Goal: Information Seeking & Learning: Learn about a topic

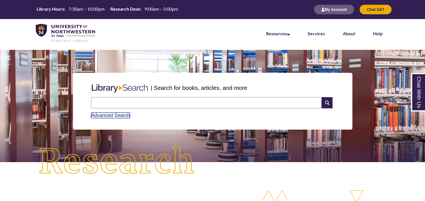
click at [109, 114] on link "Advanced Search" at bounding box center [110, 115] width 39 height 6
click at [266, 103] on input "text" at bounding box center [206, 102] width 231 height 11
click at [187, 89] on p "| Search for books, articles, and more" at bounding box center [199, 87] width 96 height 9
click at [243, 98] on input "text" at bounding box center [206, 102] width 231 height 11
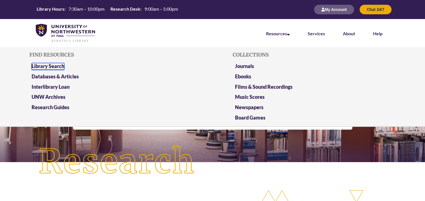
click at [47, 65] on link "Library Search" at bounding box center [48, 66] width 33 height 7
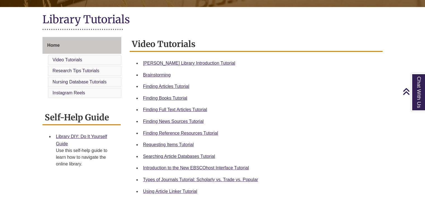
scroll to position [128, 0]
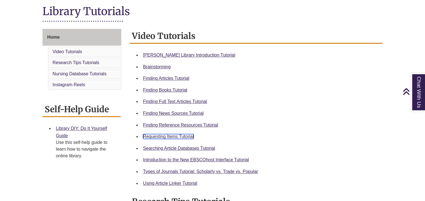
click at [178, 136] on link "Requesting Items Tutorial" at bounding box center [168, 136] width 51 height 5
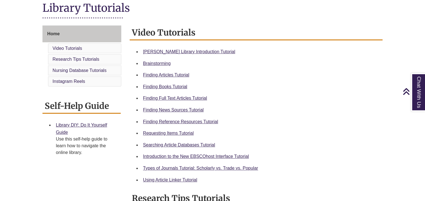
scroll to position [132, 0]
click at [213, 166] on link "Types of Journals Tutorial: Scholarly vs. Trade vs. Popular" at bounding box center [200, 167] width 115 height 5
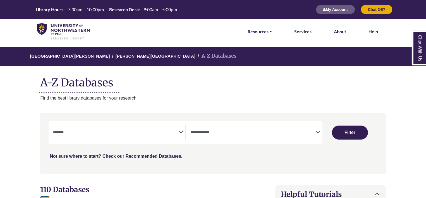
select select "Database Subject Filter"
select select "Database Types Filter"
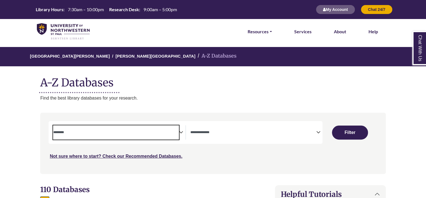
click at [90, 129] on span "Search filters" at bounding box center [116, 131] width 126 height 5
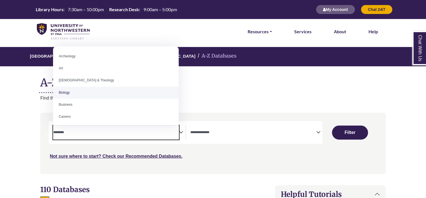
scroll to position [1, 0]
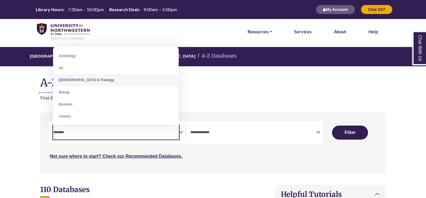
select select "*****"
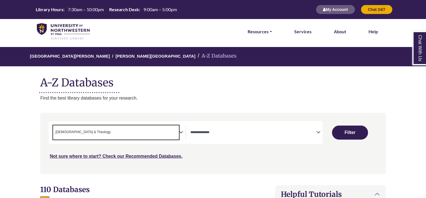
scroll to position [11, 0]
click at [91, 132] on span "× Bible & Theology" at bounding box center [116, 132] width 126 height 14
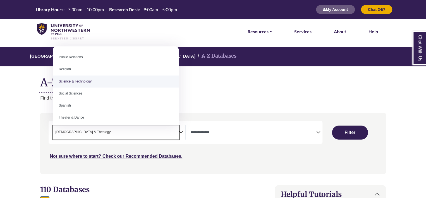
scroll to position [459, 0]
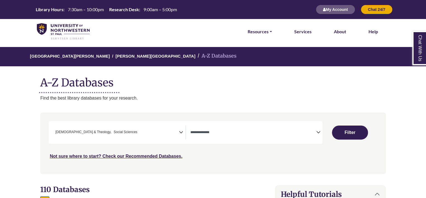
click at [116, 131] on span "× Bible & Theology × Social Sciences" at bounding box center [116, 132] width 126 height 14
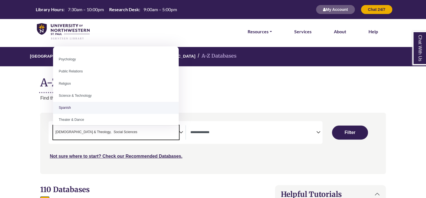
scroll to position [456, 0]
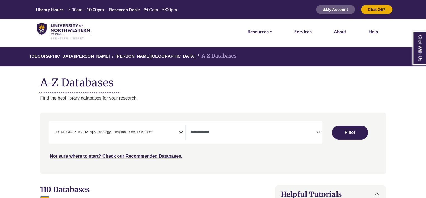
click at [206, 126] on span "Search filters" at bounding box center [254, 132] width 126 height 14
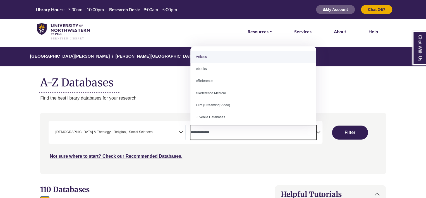
click at [128, 98] on p "Find the best library databases for your research." at bounding box center [213, 97] width 346 height 7
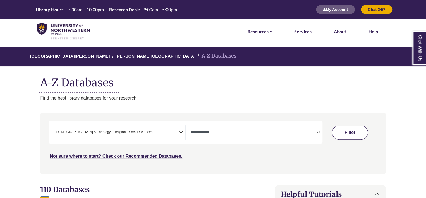
click at [335, 131] on button "Filter" at bounding box center [350, 132] width 36 height 14
select select "Database Types Filter"
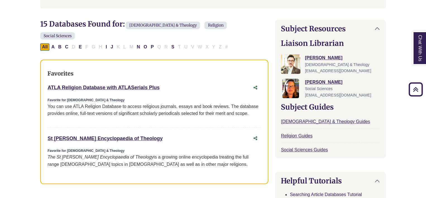
scroll to position [166, 0]
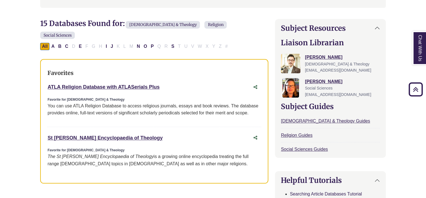
drag, startPoint x: 173, startPoint y: 77, endPoint x: 44, endPoint y: 73, distance: 129.7
click at [44, 73] on div "Favorites ATLA Religion Database with ATLASerials Plus This link opens in a new…" at bounding box center [154, 121] width 228 height 125
copy link "ATLA Religion Database with ATLASerials Plus"
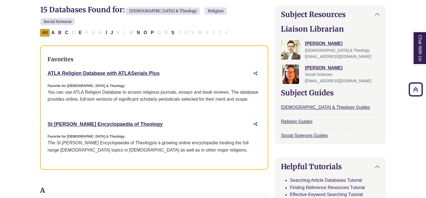
scroll to position [180, 0]
drag, startPoint x: 148, startPoint y: 112, endPoint x: 47, endPoint y: 110, distance: 100.3
click at [48, 120] on div "St Andrews Encyclopaedia of Theology This link opens in a new window" at bounding box center [149, 124] width 203 height 8
copy link "St Andrews Encyclopaedia of Theology"
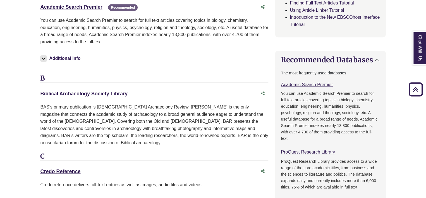
scroll to position [381, 0]
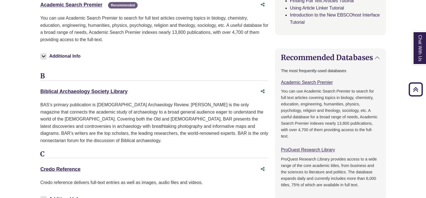
drag, startPoint x: 133, startPoint y: 78, endPoint x: 27, endPoint y: 75, distance: 105.4
copy link "Biblical Archaeology Society Library"
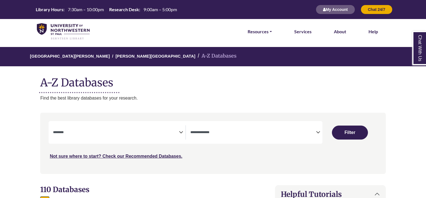
select select "Database Subject Filter"
select select "Database Types Filter"
click at [102, 137] on span "Search filters" at bounding box center [116, 132] width 126 height 14
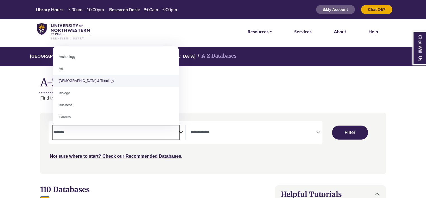
select select "*****"
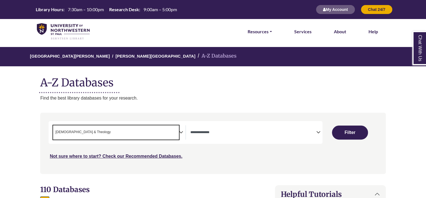
click at [98, 134] on span "× Bible & Theology" at bounding box center [116, 132] width 126 height 14
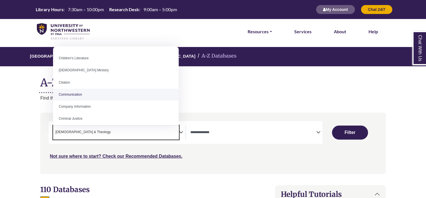
scroll to position [66, 0]
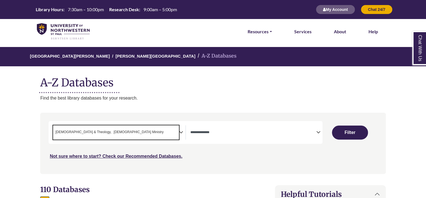
click at [125, 136] on span "× Bible & Theology × Christian Ministry" at bounding box center [116, 132] width 126 height 14
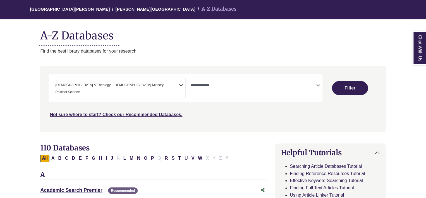
scroll to position [50, 0]
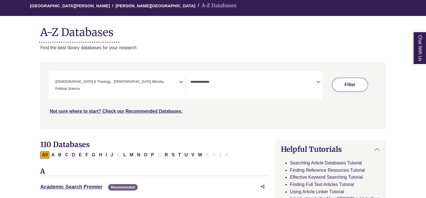
click at [334, 80] on button "Filter" at bounding box center [350, 85] width 36 height 14
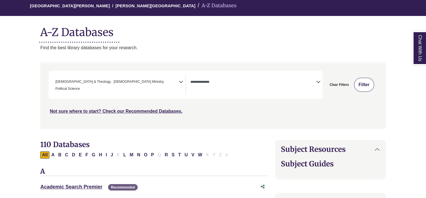
select select "Database Types Filter"
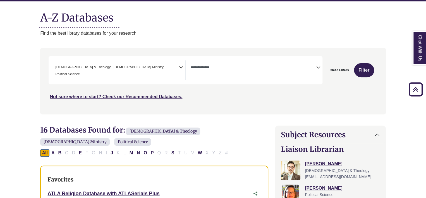
scroll to position [64, 0]
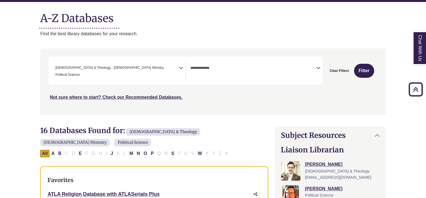
scroll to position [50, 0]
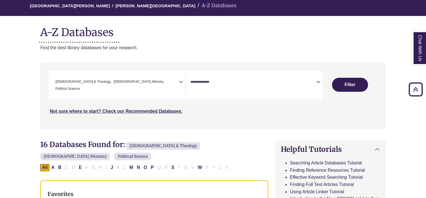
select select "Database Subject Filter"
select select "Database Types Filter"
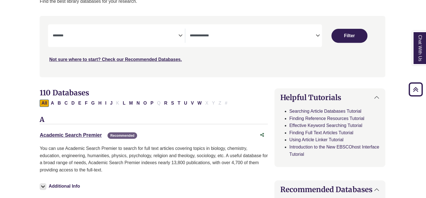
scroll to position [97, 0]
click at [77, 134] on link "Academic Search Premier This link opens in a new window" at bounding box center [71, 135] width 62 height 6
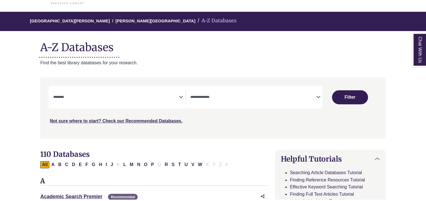
scroll to position [42, 0]
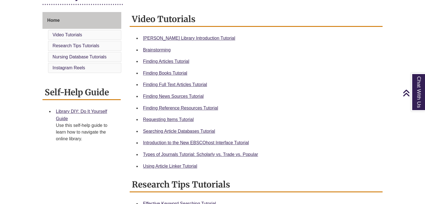
scroll to position [146, 0]
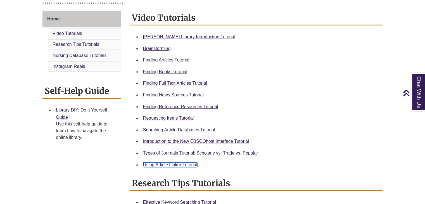
click at [155, 166] on link "Using Article Linker Tutorial" at bounding box center [170, 164] width 54 height 5
